Goal: Use online tool/utility: Utilize a website feature to perform a specific function

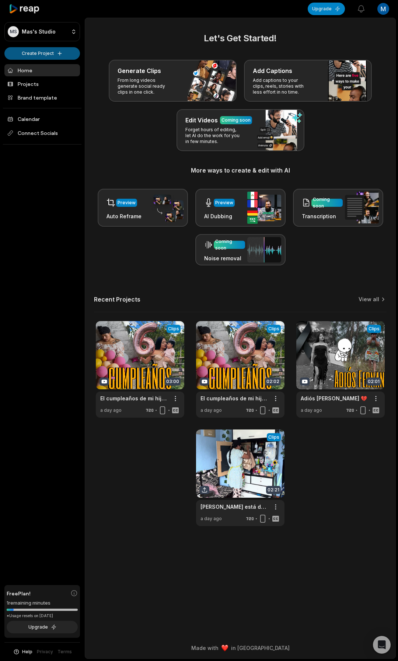
click at [41, 53] on html "MS Mas's Studio Create Project Home Projects Brand template Calendar Connect So…" at bounding box center [199, 330] width 398 height 661
click at [38, 66] on link "Create Clips" at bounding box center [42, 69] width 72 height 12
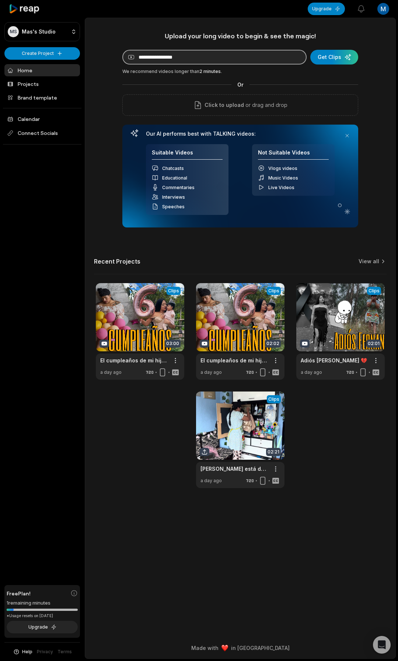
click at [173, 57] on input at bounding box center [214, 57] width 184 height 15
paste input "**********"
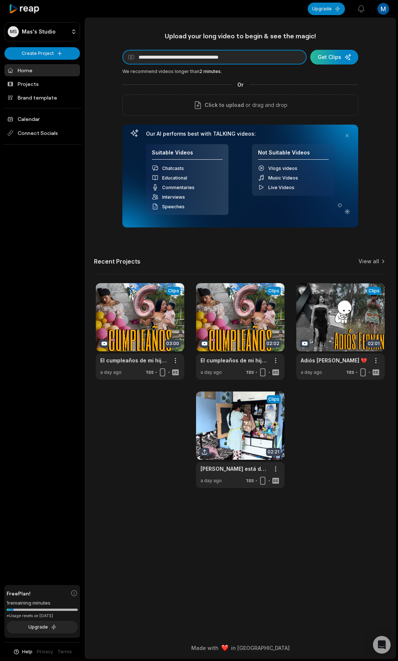
type input "**********"
click at [331, 58] on div "submit" at bounding box center [334, 57] width 48 height 15
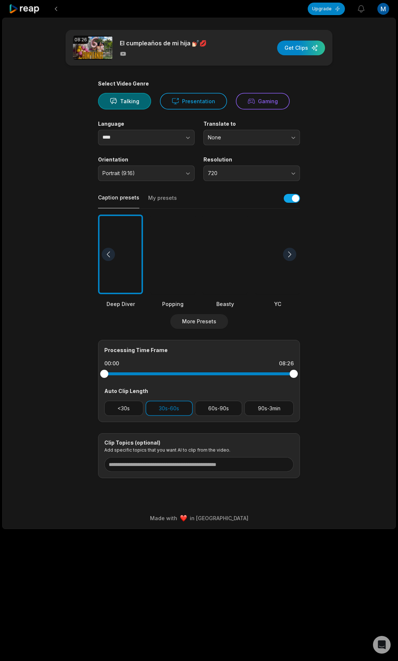
click at [221, 270] on div at bounding box center [225, 254] width 45 height 80
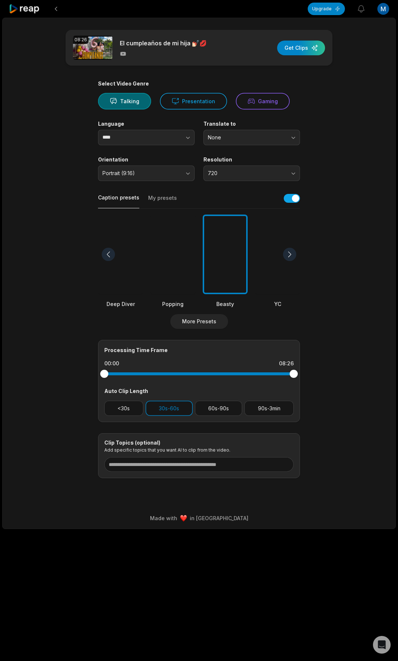
click at [230, 305] on div "Beasty" at bounding box center [225, 304] width 45 height 8
click at [229, 290] on div at bounding box center [225, 254] width 45 height 80
click at [288, 258] on div at bounding box center [289, 254] width 13 height 13
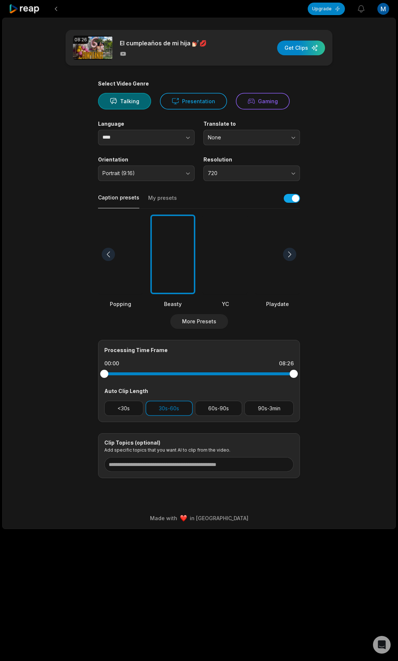
click at [288, 258] on div at bounding box center [289, 254] width 13 height 13
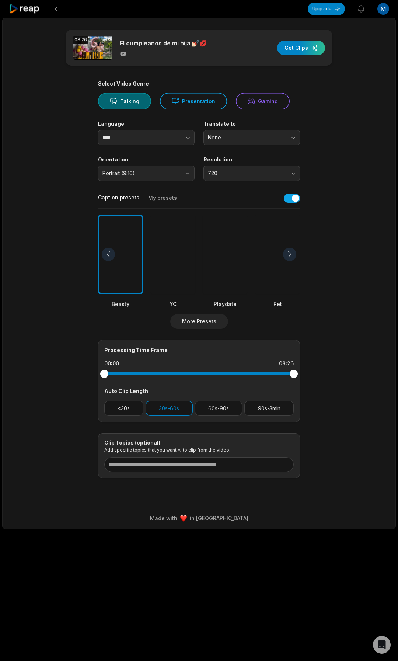
click at [121, 266] on div at bounding box center [120, 254] width 45 height 80
click at [224, 409] on button "60s-90s" at bounding box center [219, 408] width 48 height 15
click at [298, 49] on div "button" at bounding box center [301, 48] width 48 height 15
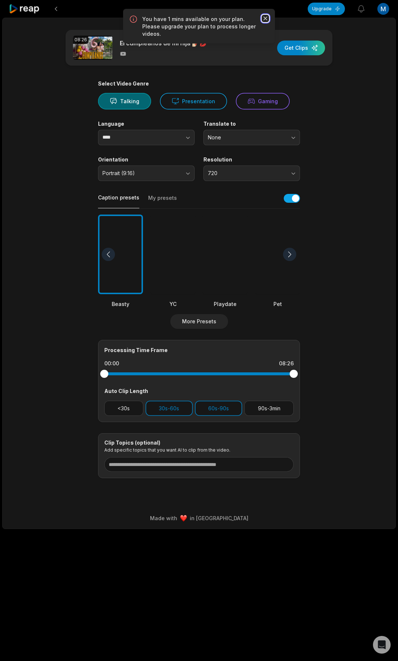
click at [267, 18] on icon "button" at bounding box center [265, 18] width 7 height 7
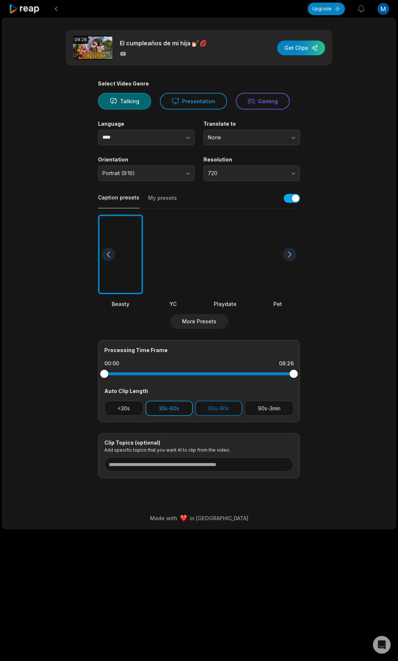
click at [175, 410] on button "30s-60s" at bounding box center [169, 408] width 47 height 15
drag, startPoint x: 218, startPoint y: 412, endPoint x: 172, endPoint y: 413, distance: 46.5
click at [218, 412] on button "60s-90s" at bounding box center [219, 408] width 48 height 15
click at [167, 414] on button "30s-60s" at bounding box center [169, 408] width 47 height 15
click at [300, 45] on div "button" at bounding box center [301, 48] width 48 height 15
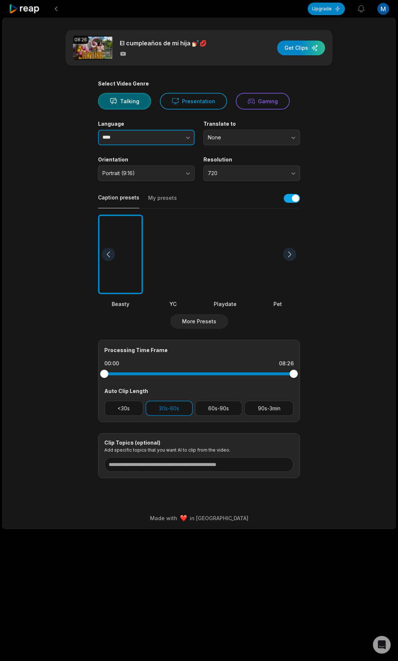
click at [139, 136] on input "****" at bounding box center [146, 137] width 97 height 15
click at [185, 137] on icon "button" at bounding box center [187, 137] width 7 height 7
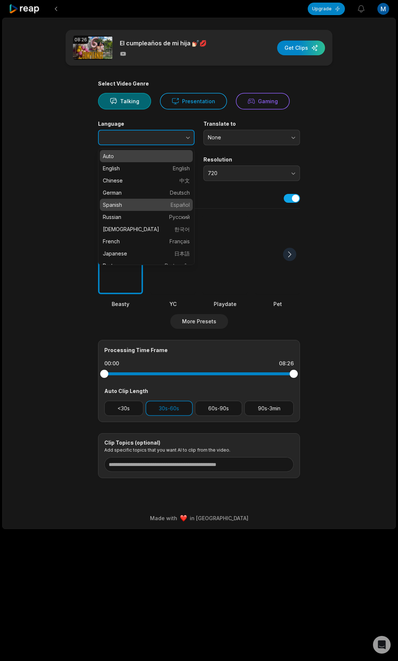
type input "*******"
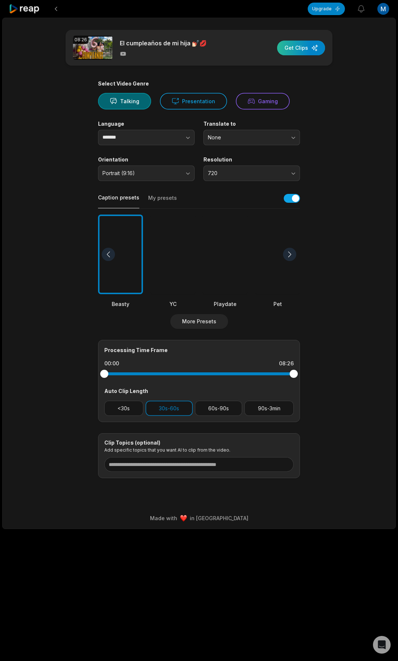
click at [297, 49] on div "button" at bounding box center [301, 48] width 48 height 15
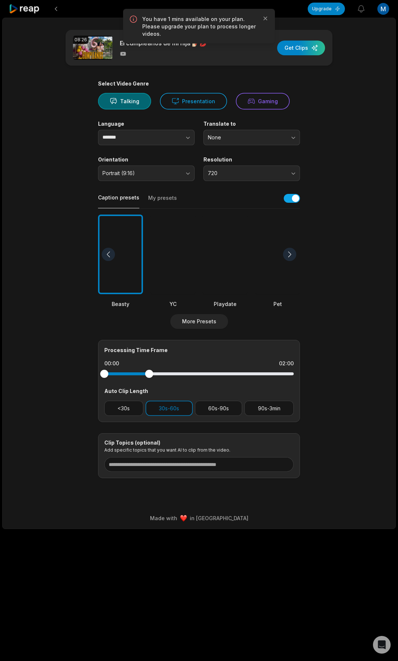
drag, startPoint x: 292, startPoint y: 374, endPoint x: 118, endPoint y: 378, distance: 174.7
click at [118, 378] on div at bounding box center [198, 373] width 189 height 13
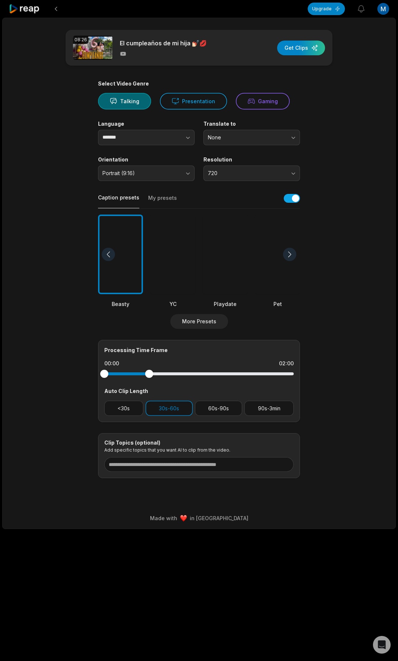
drag, startPoint x: 124, startPoint y: 371, endPoint x: 148, endPoint y: 374, distance: 24.8
click at [148, 374] on div at bounding box center [198, 373] width 189 height 13
drag, startPoint x: 150, startPoint y: 374, endPoint x: 92, endPoint y: 372, distance: 57.5
click at [92, 372] on main "08:26 El cumpleaños de mi hija 💅🏻💋 Get Clips Select Video Genre Talking Present…" at bounding box center [199, 254] width 357 height 448
drag, startPoint x: 105, startPoint y: 375, endPoint x: 137, endPoint y: 376, distance: 32.1
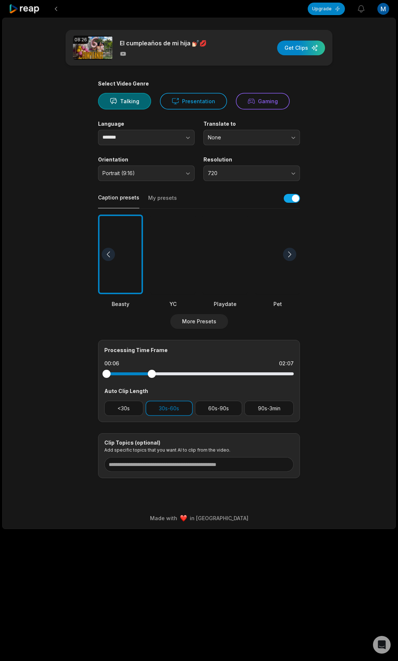
click at [137, 376] on div at bounding box center [198, 373] width 189 height 13
drag, startPoint x: 151, startPoint y: 373, endPoint x: 123, endPoint y: 375, distance: 28.4
click at [123, 375] on div at bounding box center [198, 373] width 189 height 13
drag, startPoint x: 123, startPoint y: 375, endPoint x: 102, endPoint y: 374, distance: 21.1
click at [104, 374] on div at bounding box center [198, 373] width 189 height 13
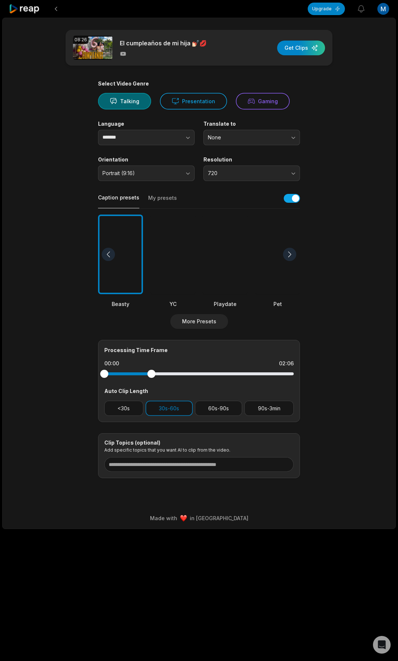
drag, startPoint x: 81, startPoint y: 371, endPoint x: 70, endPoint y: 369, distance: 10.8
click at [70, 369] on main "08:26 El cumpleaños de mi hija 💅🏻💋 Get Clips Select Video Genre Talking Present…" at bounding box center [199, 254] width 357 height 448
drag, startPoint x: 154, startPoint y: 375, endPoint x: 113, endPoint y: 371, distance: 41.1
click at [114, 372] on div at bounding box center [198, 373] width 189 height 3
click at [298, 50] on div "button" at bounding box center [301, 48] width 48 height 15
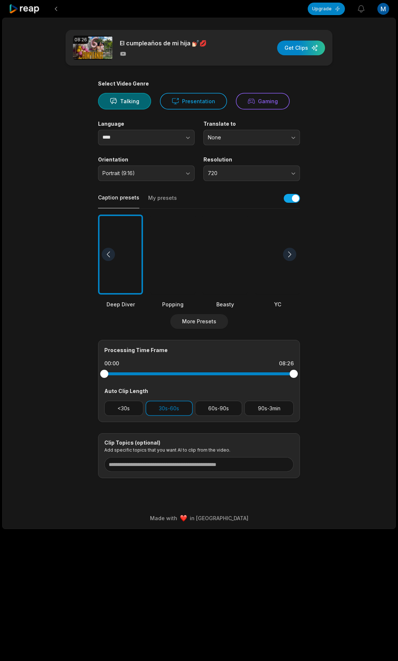
click at [226, 269] on div at bounding box center [225, 254] width 45 height 80
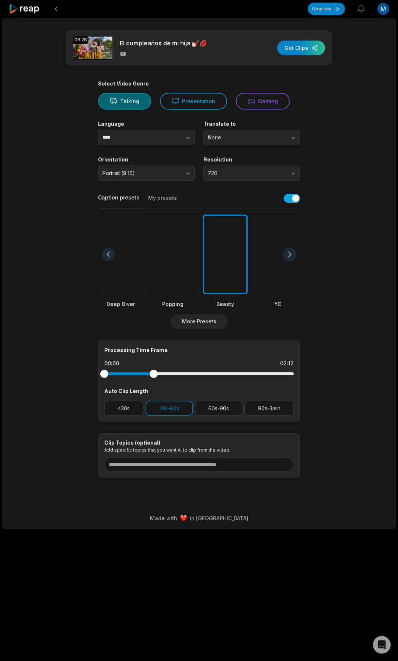
drag, startPoint x: 294, startPoint y: 373, endPoint x: 119, endPoint y: 374, distance: 175.0
click at [119, 374] on div at bounding box center [198, 373] width 189 height 3
drag, startPoint x: 300, startPoint y: 60, endPoint x: 300, endPoint y: 50, distance: 10.7
click at [300, 58] on div "08:26 El cumpleaños de mi hija 💅🏻💋 Get Clips" at bounding box center [199, 48] width 267 height 36
click at [300, 49] on div "button" at bounding box center [301, 48] width 48 height 15
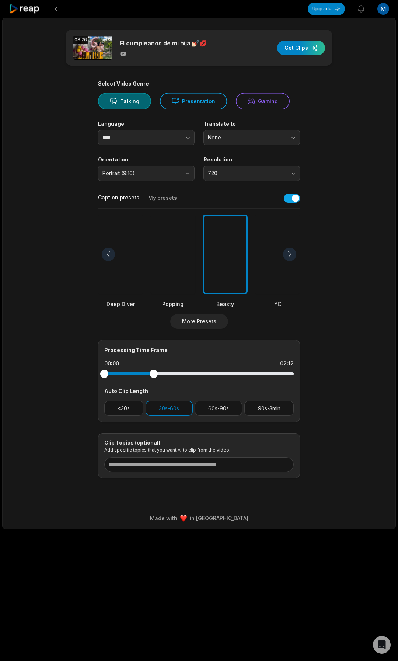
click at [27, 4] on icon at bounding box center [24, 9] width 31 height 10
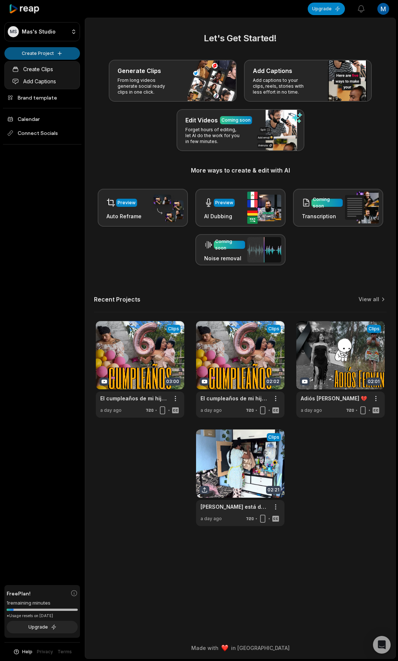
click at [39, 52] on html "MS Mas's Studio Create Project Home Projects Brand template Calendar Connect So…" at bounding box center [199, 330] width 398 height 661
click at [38, 68] on link "Create Clips" at bounding box center [42, 69] width 72 height 12
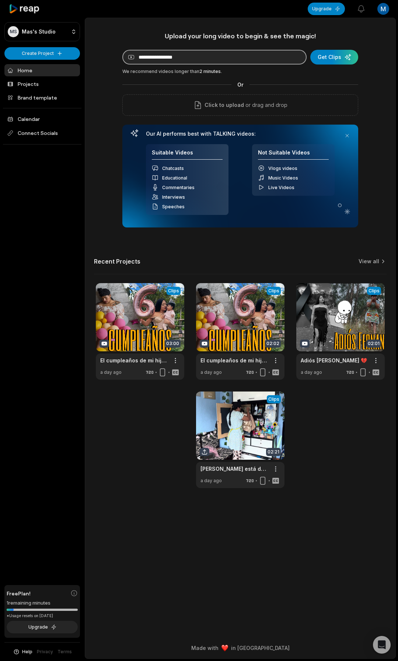
click at [151, 55] on input at bounding box center [214, 57] width 184 height 15
paste input "**********"
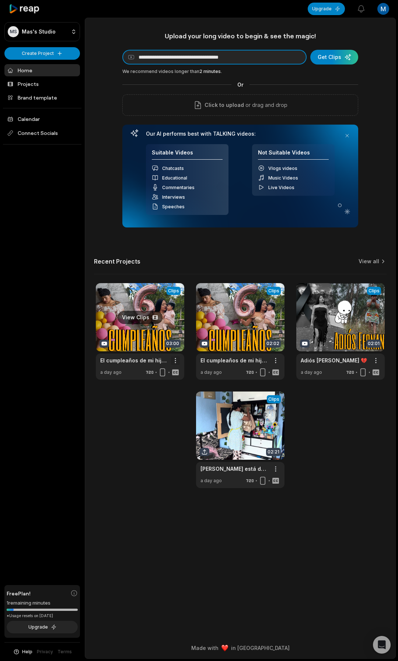
type input "**********"
click at [175, 360] on html "**********" at bounding box center [199, 330] width 398 height 661
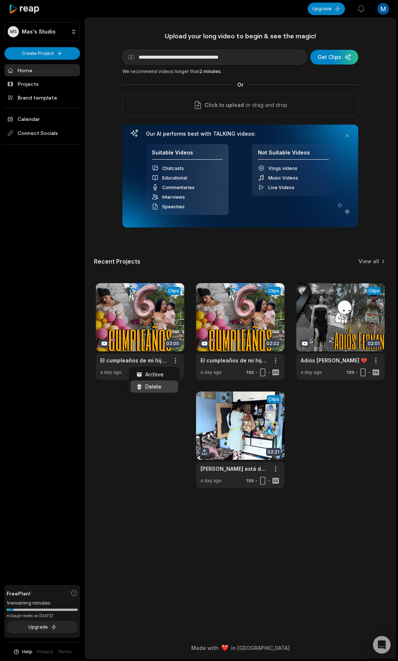
click at [150, 386] on span "Delete" at bounding box center [153, 386] width 16 height 8
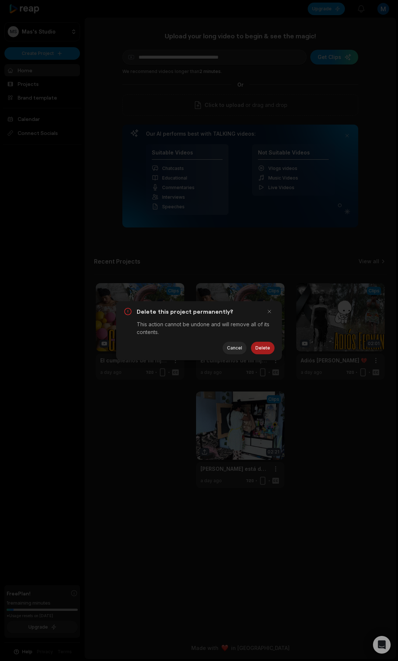
click at [265, 350] on button "Delete" at bounding box center [263, 348] width 24 height 13
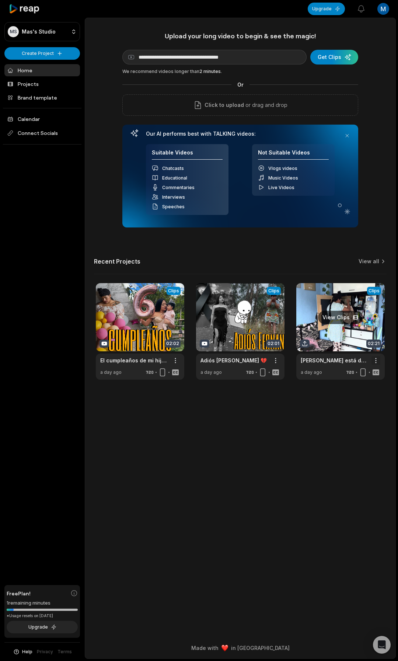
click at [376, 361] on html "**********" at bounding box center [199, 330] width 398 height 661
click at [359, 385] on span "Delete" at bounding box center [354, 386] width 16 height 8
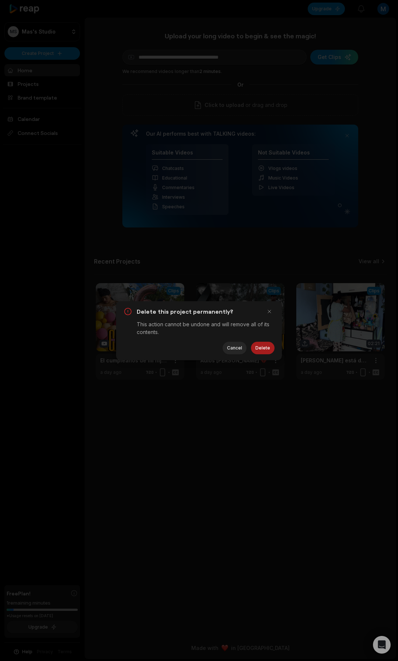
click at [265, 351] on button "Delete" at bounding box center [263, 348] width 24 height 13
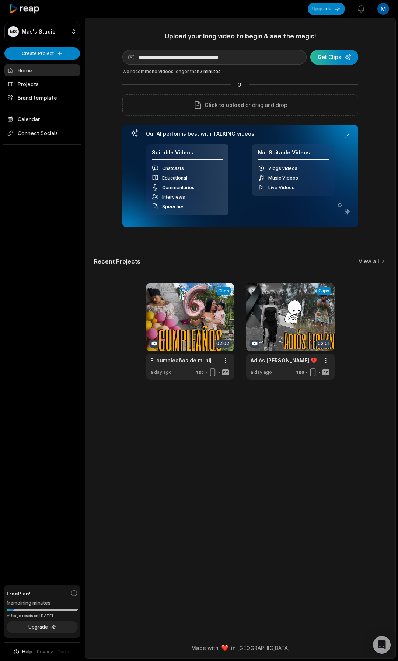
click at [332, 57] on div "submit" at bounding box center [334, 57] width 48 height 15
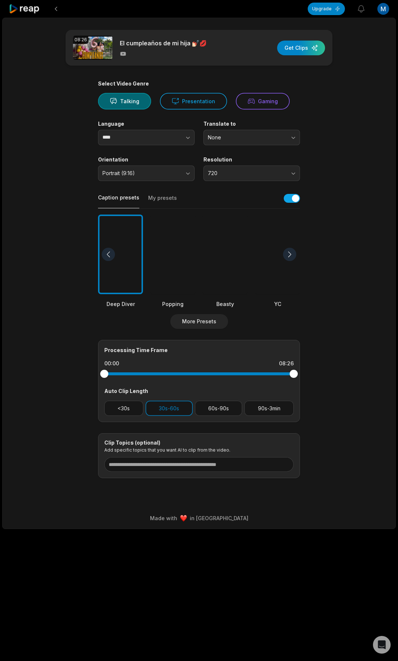
click at [227, 254] on div at bounding box center [225, 254] width 45 height 80
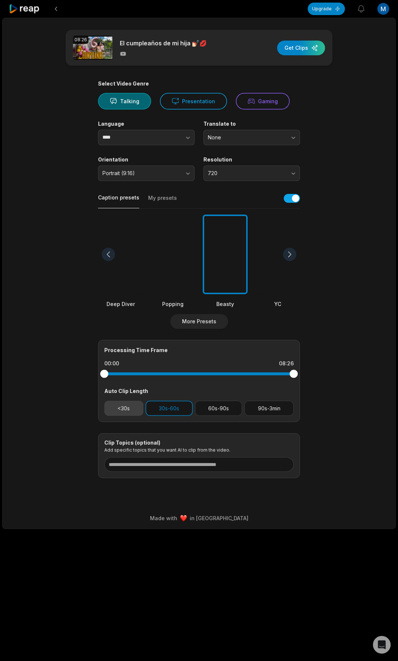
click at [120, 406] on button "<30s" at bounding box center [123, 408] width 39 height 15
drag, startPoint x: 293, startPoint y: 374, endPoint x: -33, endPoint y: 356, distance: 326.6
click at [0, 356] on html "Upgrade View notifications Open user menu 08:26 El cumpleaños de mi hija 💅🏻💋 Ge…" at bounding box center [199, 330] width 398 height 661
drag, startPoint x: 156, startPoint y: 375, endPoint x: 22, endPoint y: 361, distance: 134.9
click at [0, 359] on html "Upgrade View notifications Open user menu 08:26 El cumpleaños de mi hija 💅🏻💋 Ge…" at bounding box center [199, 330] width 398 height 661
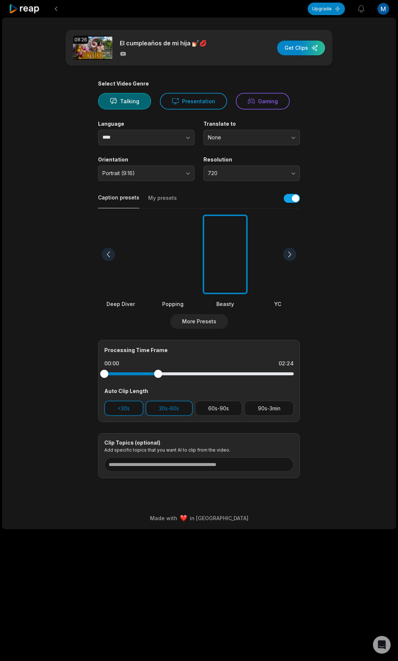
drag, startPoint x: 104, startPoint y: 374, endPoint x: 78, endPoint y: 374, distance: 25.8
click at [78, 374] on main "08:26 El cumpleaños de mi hija 💅🏻💋 Get Clips Select Video Genre Talking Present…" at bounding box center [199, 254] width 357 height 448
drag, startPoint x: 158, startPoint y: 374, endPoint x: 113, endPoint y: 373, distance: 44.6
click at [118, 373] on div at bounding box center [198, 373] width 189 height 3
drag, startPoint x: 154, startPoint y: 373, endPoint x: 125, endPoint y: 374, distance: 29.1
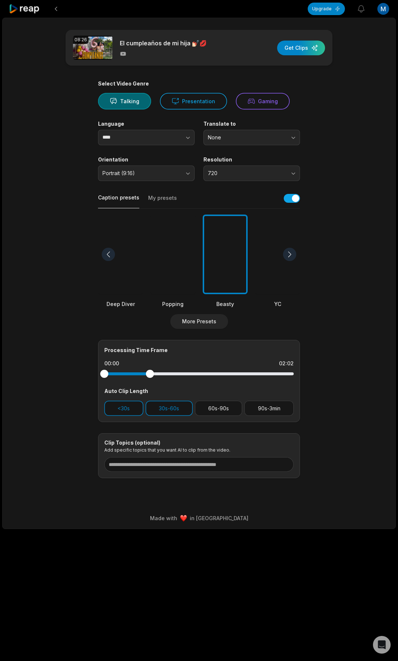
click at [131, 376] on div at bounding box center [198, 373] width 189 height 13
click at [307, 52] on div "button" at bounding box center [301, 48] width 48 height 15
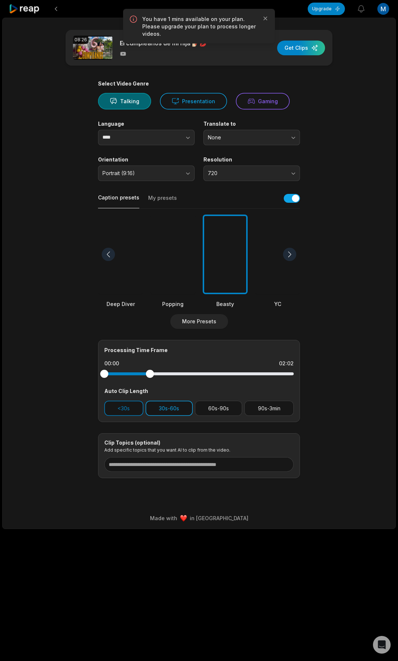
click at [165, 409] on button "30s-60s" at bounding box center [169, 408] width 47 height 15
click at [135, 138] on input "****" at bounding box center [146, 137] width 97 height 15
click at [129, 141] on input "****" at bounding box center [146, 137] width 97 height 15
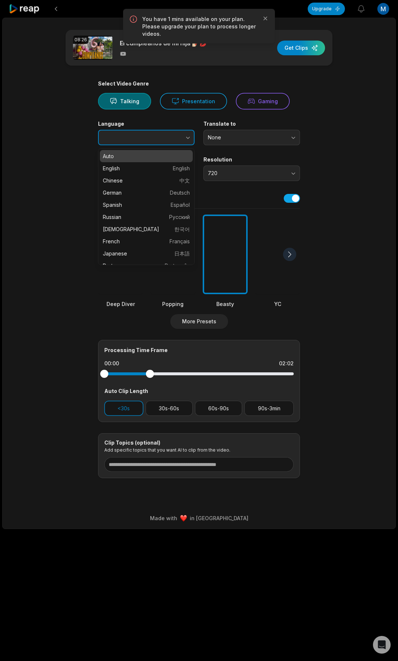
click at [184, 140] on button "button" at bounding box center [174, 137] width 42 height 15
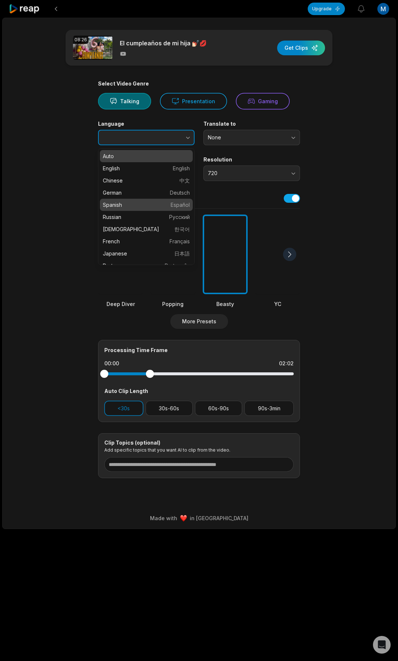
type input "*******"
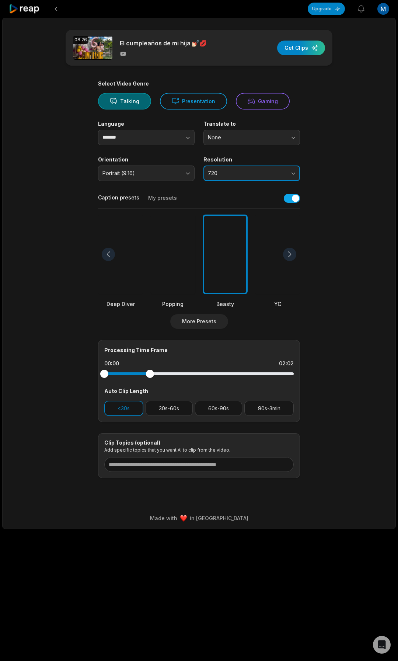
click at [224, 175] on span "720" at bounding box center [246, 173] width 77 height 7
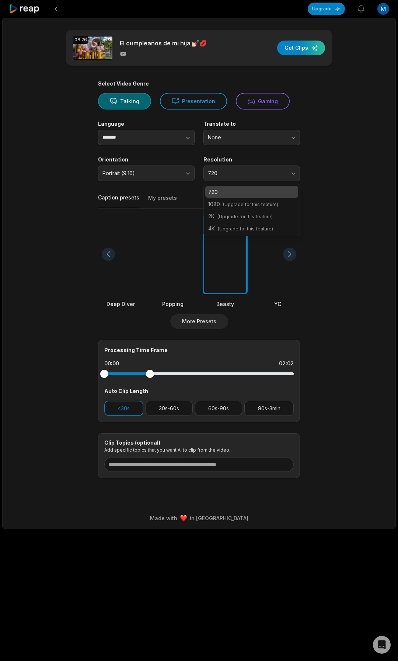
click at [256, 188] on p "720" at bounding box center [251, 192] width 87 height 8
click at [295, 43] on div "button" at bounding box center [301, 48] width 48 height 15
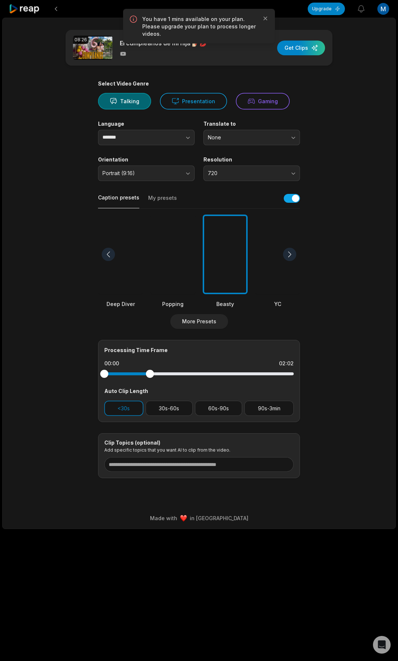
click at [134, 19] on icon at bounding box center [133, 19] width 9 height 9
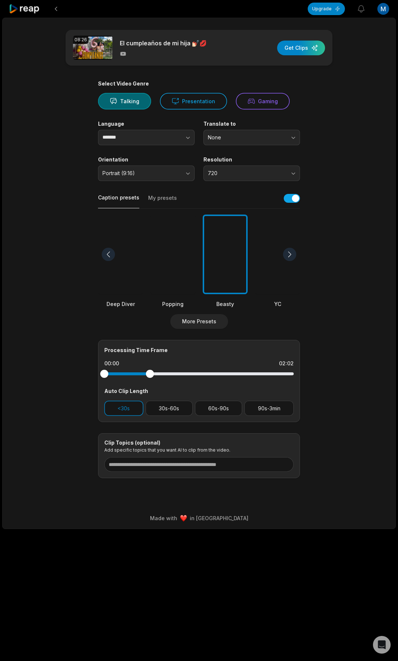
click at [31, 10] on icon at bounding box center [24, 9] width 31 height 10
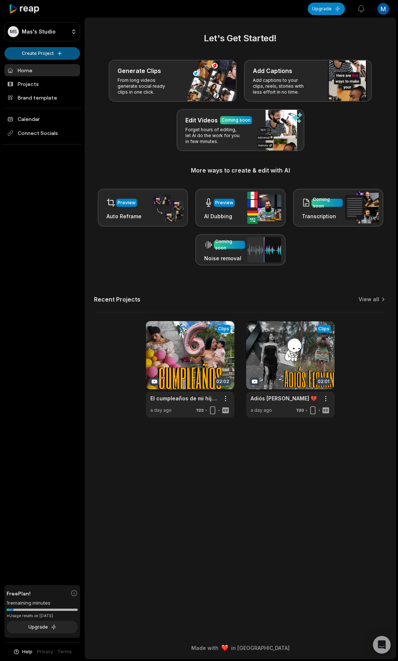
click at [42, 53] on html "MS Mas's Studio Create Project Home Projects Brand template Calendar Connect So…" at bounding box center [199, 330] width 398 height 661
click at [39, 81] on link "Add Captions" at bounding box center [42, 81] width 72 height 12
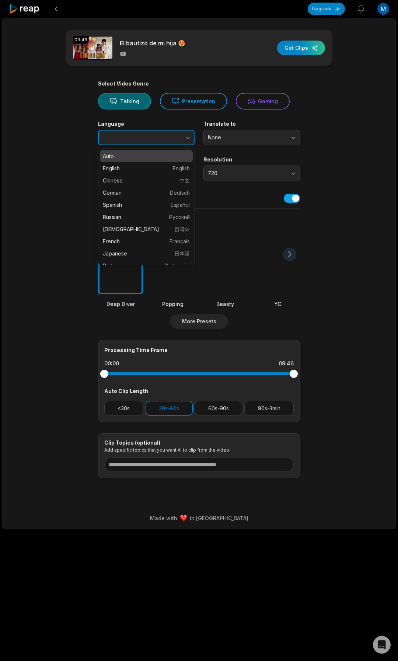
click at [163, 135] on button "button" at bounding box center [174, 137] width 42 height 15
type input "*******"
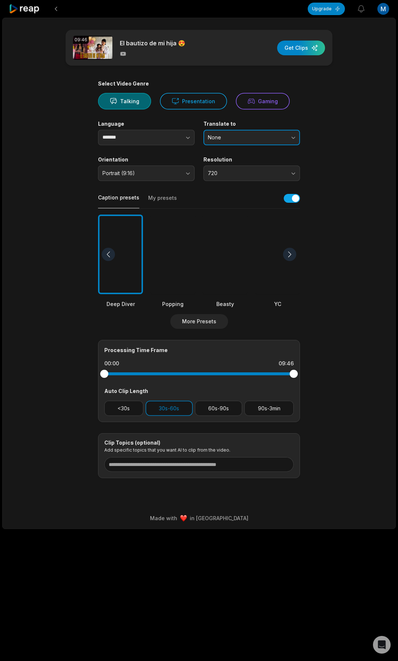
click at [244, 142] on button "None" at bounding box center [251, 137] width 97 height 15
click at [174, 170] on span "Portrait (9:16)" at bounding box center [140, 173] width 77 height 7
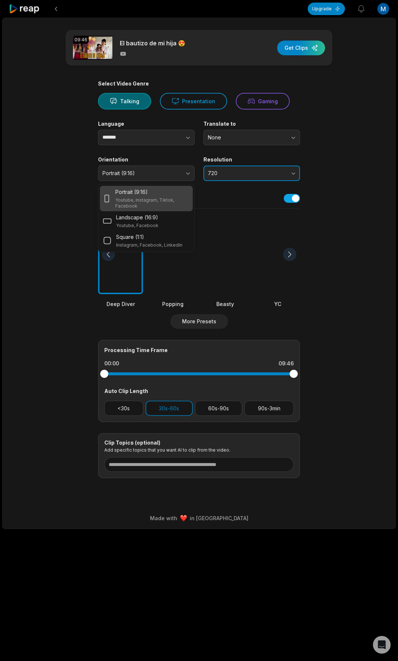
click at [223, 173] on span "720" at bounding box center [246, 173] width 77 height 7
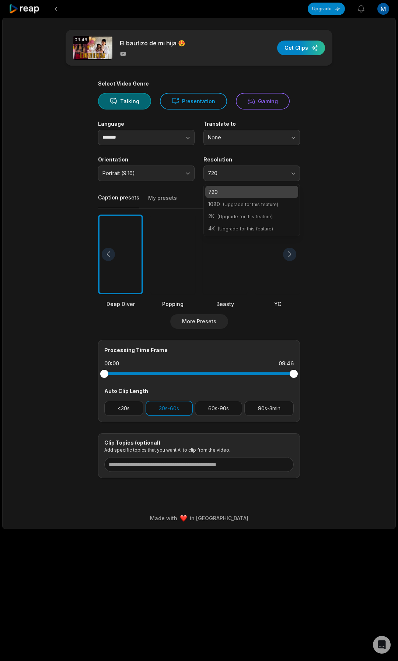
click at [226, 283] on div at bounding box center [225, 254] width 45 height 80
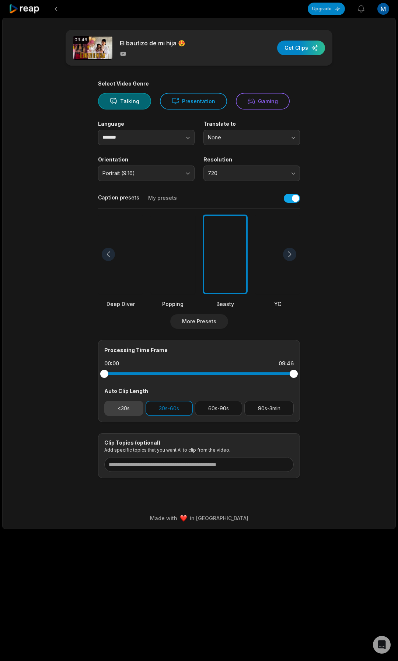
click at [132, 409] on button "<30s" at bounding box center [123, 408] width 39 height 15
click at [170, 410] on button "30s-60s" at bounding box center [169, 408] width 47 height 15
click at [301, 47] on div "button" at bounding box center [301, 48] width 48 height 15
click at [296, 44] on div "button" at bounding box center [301, 48] width 48 height 15
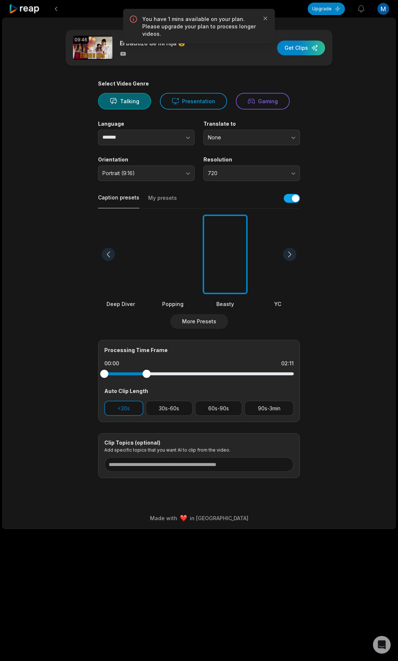
drag, startPoint x: 294, startPoint y: 377, endPoint x: 102, endPoint y: 381, distance: 192.0
click at [102, 381] on div "Processing Time Frame 00:00 02:11 Auto Clip Length <30s 30s-60s 60s-90s 90s-3min" at bounding box center [199, 381] width 202 height 82
click at [266, 18] on icon "button" at bounding box center [265, 19] width 4 height 4
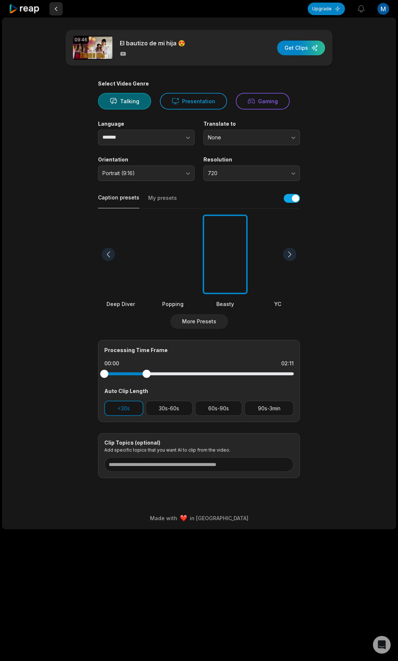
click at [57, 8] on button at bounding box center [55, 8] width 13 height 13
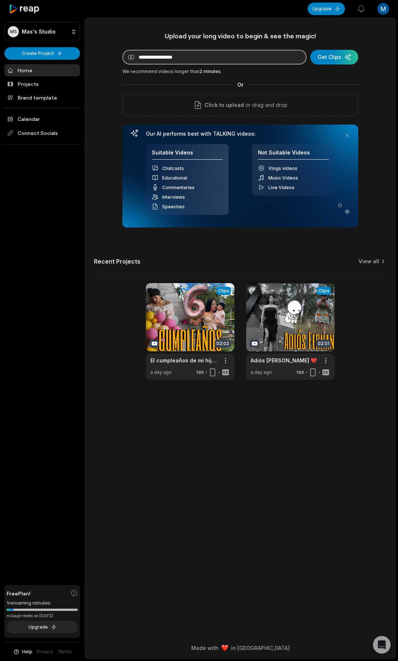
click at [180, 60] on input at bounding box center [214, 57] width 184 height 15
paste input "**********"
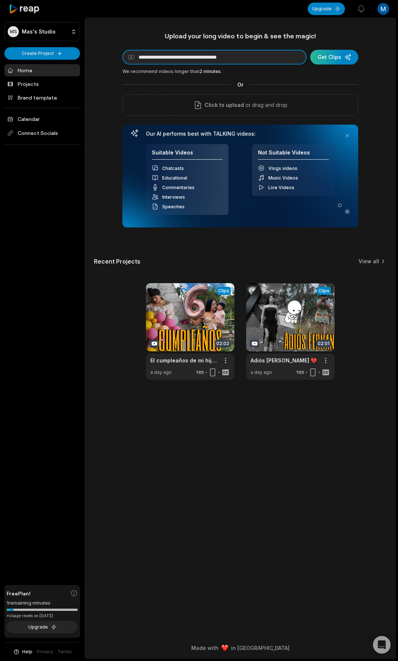
type input "**********"
click at [332, 56] on div "submit" at bounding box center [334, 57] width 48 height 15
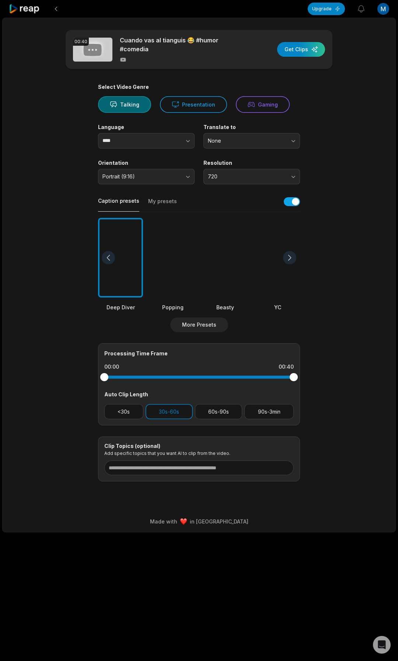
click at [214, 276] on div at bounding box center [225, 258] width 45 height 80
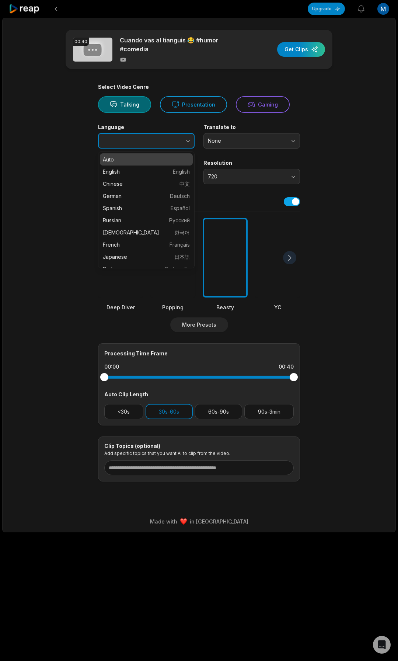
click at [153, 144] on button "button" at bounding box center [174, 140] width 42 height 15
type input "*******"
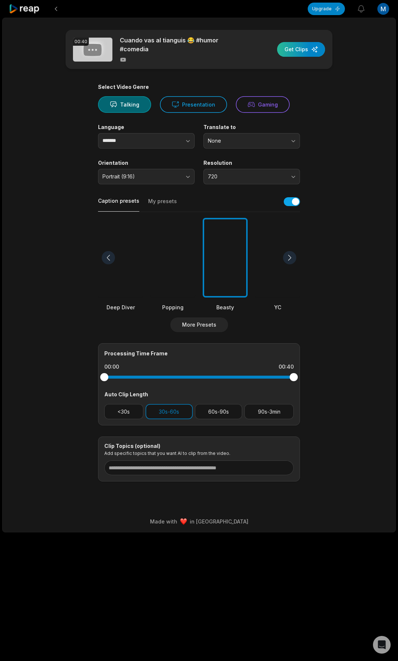
click at [296, 48] on div "button" at bounding box center [301, 49] width 48 height 15
click at [53, 7] on button at bounding box center [55, 8] width 13 height 13
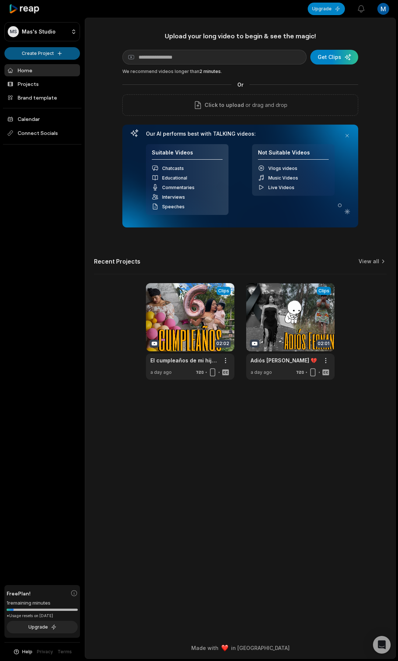
click at [51, 52] on html "MS Mas's Studio Create Project Home Projects Brand template Calendar Connect So…" at bounding box center [199, 330] width 398 height 661
click at [47, 74] on link "Create Clips" at bounding box center [42, 69] width 72 height 12
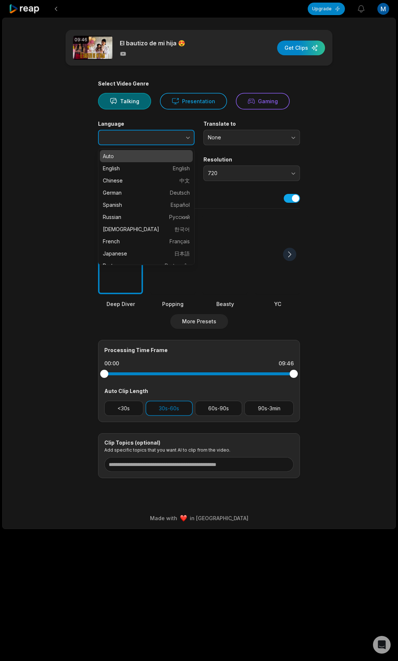
click at [154, 140] on button "button" at bounding box center [174, 137] width 42 height 15
type input "*******"
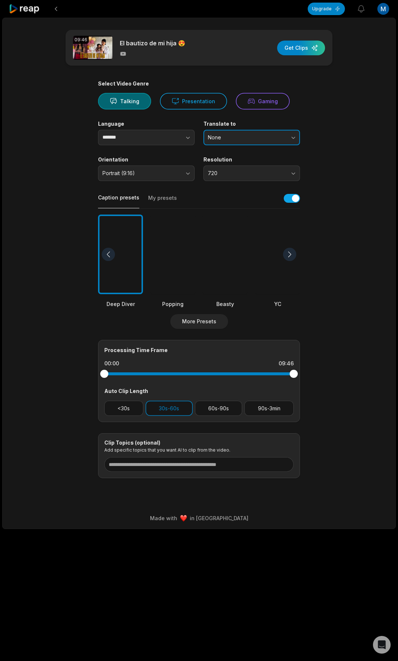
click at [242, 138] on span "None" at bounding box center [246, 137] width 77 height 7
click at [219, 260] on div at bounding box center [225, 254] width 45 height 80
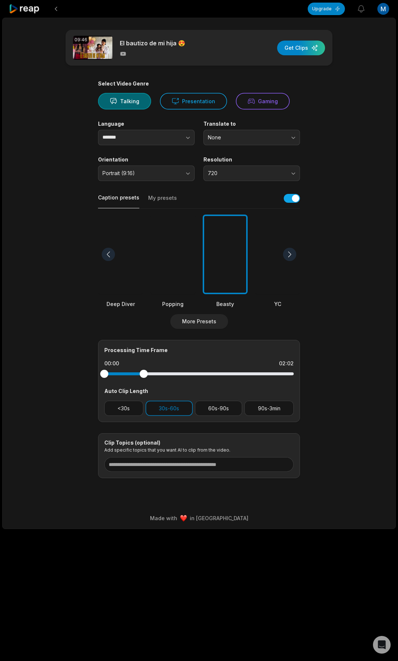
drag, startPoint x: 293, startPoint y: 375, endPoint x: 124, endPoint y: 380, distance: 168.5
click at [124, 380] on div "Processing Time Frame 00:00 02:02 Auto Clip Length <30s 30s-60s 60s-90s 90s-3min" at bounding box center [199, 381] width 202 height 82
click at [299, 44] on div "button" at bounding box center [301, 48] width 48 height 15
